Goal: Information Seeking & Learning: Learn about a topic

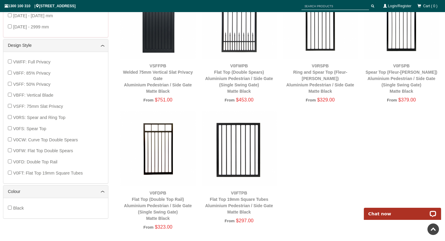
scroll to position [6, 0]
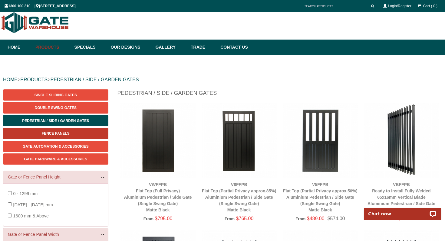
click at [68, 133] on span "Fence Panels" at bounding box center [56, 134] width 28 height 4
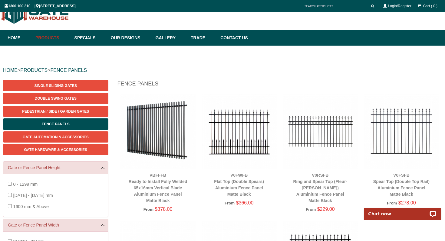
scroll to position [15, 0]
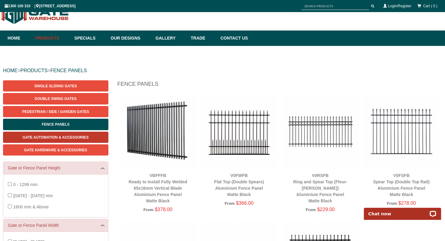
click at [66, 137] on span "Gate Automation & Accessories" at bounding box center [56, 138] width 66 height 4
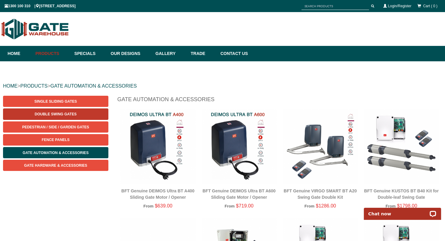
click at [79, 115] on link "Double Swing Gates" at bounding box center [55, 114] width 105 height 11
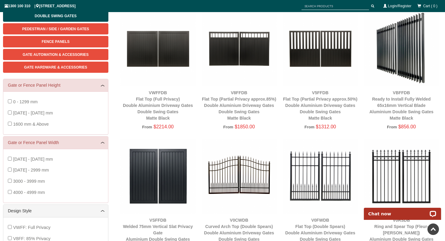
scroll to position [97, 0]
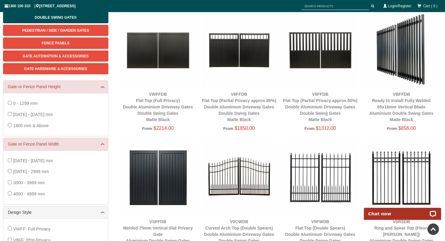
click at [402, 54] on img at bounding box center [401, 50] width 75 height 75
click at [401, 105] on link "VBFFDB Ready to Install Fully Welded 65x16mm Vertical Blade Aluminium Double Sw…" at bounding box center [401, 107] width 64 height 30
click at [409, 112] on link "VBFFDB Ready to Install Fully Welded 65x16mm Vertical Blade Aluminium Double Sw…" at bounding box center [401, 107] width 64 height 30
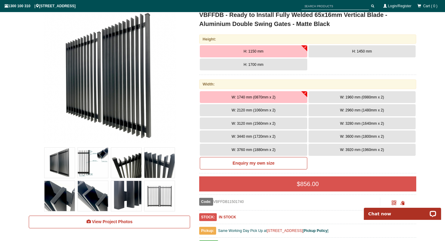
scroll to position [98, 0]
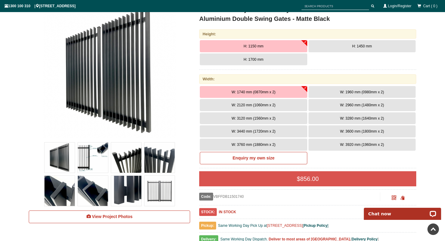
click at [284, 58] on button "H: 1700 mm" at bounding box center [253, 60] width 107 height 12
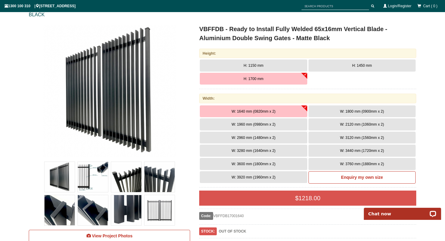
scroll to position [78, 0]
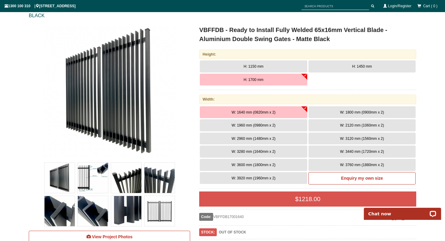
click at [345, 68] on button "H: 1450 mm" at bounding box center [361, 67] width 107 height 12
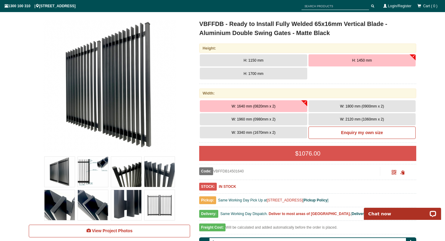
scroll to position [74, 0]
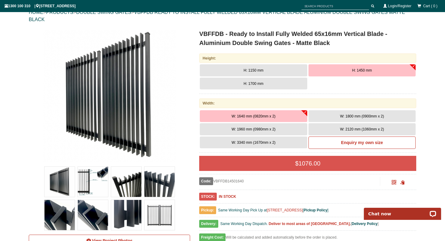
click at [352, 119] on button "W: 1800 mm (0900mm x 2)" at bounding box center [361, 116] width 107 height 12
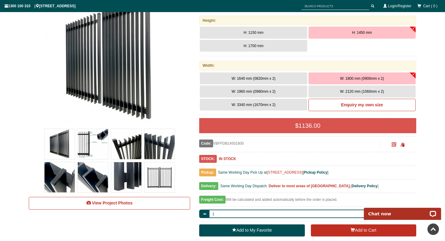
scroll to position [111, 0]
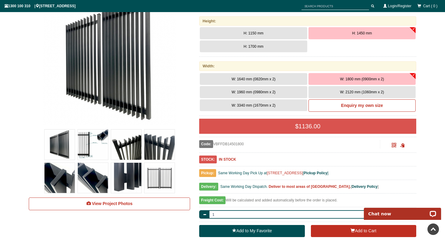
click at [275, 77] on button "W: 1640 mm (0820mm x 2)" at bounding box center [253, 79] width 107 height 12
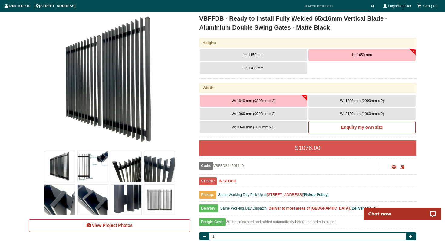
scroll to position [90, 0]
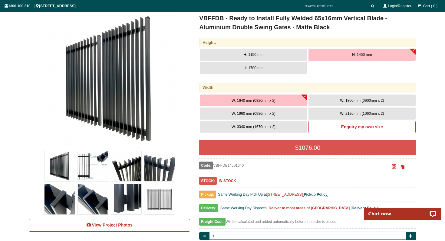
click at [141, 196] on img at bounding box center [126, 200] width 30 height 30
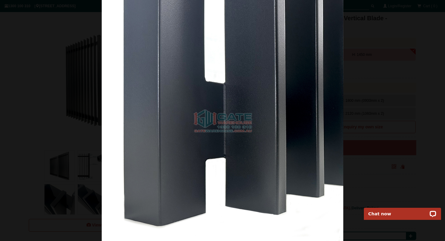
click at [436, 30] on div at bounding box center [222, 120] width 445 height 241
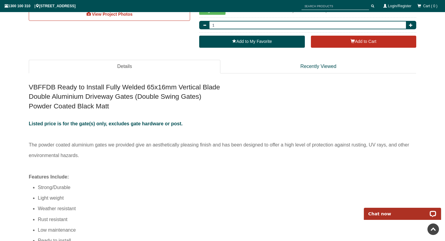
scroll to position [0, 0]
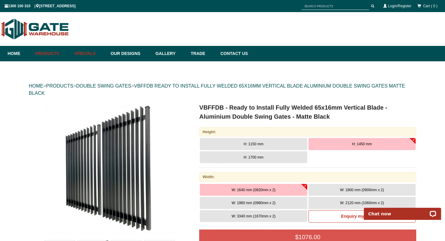
click at [87, 55] on link "Specials" at bounding box center [89, 53] width 36 height 15
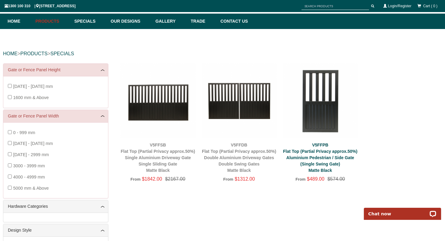
scroll to position [33, 0]
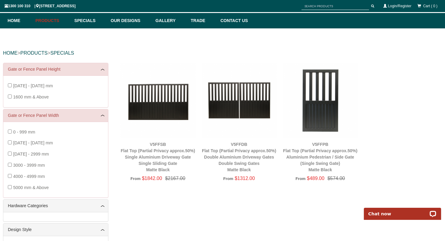
click at [325, 92] on img at bounding box center [320, 100] width 75 height 75
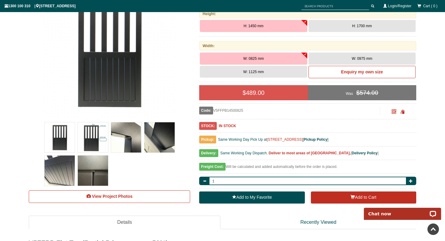
scroll to position [126, 0]
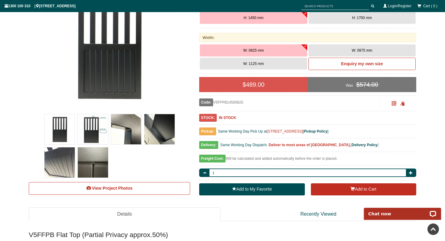
click at [93, 165] on img at bounding box center [93, 163] width 30 height 30
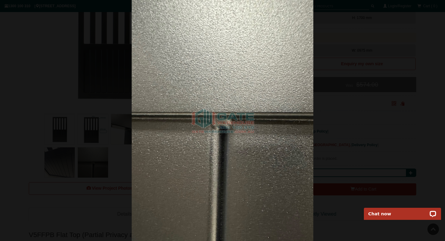
click at [427, 32] on div at bounding box center [222, 120] width 445 height 241
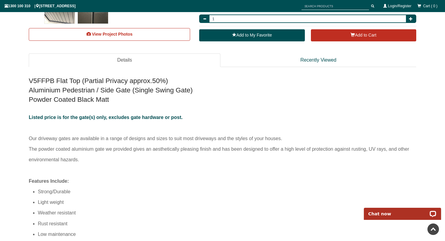
scroll to position [0, 0]
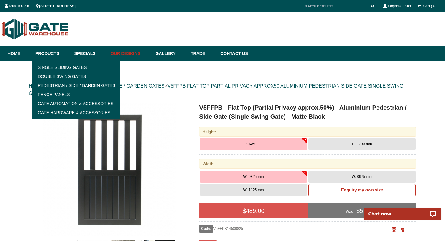
click at [135, 51] on link "Our Designs" at bounding box center [130, 53] width 45 height 15
